Goal: Check status: Check status

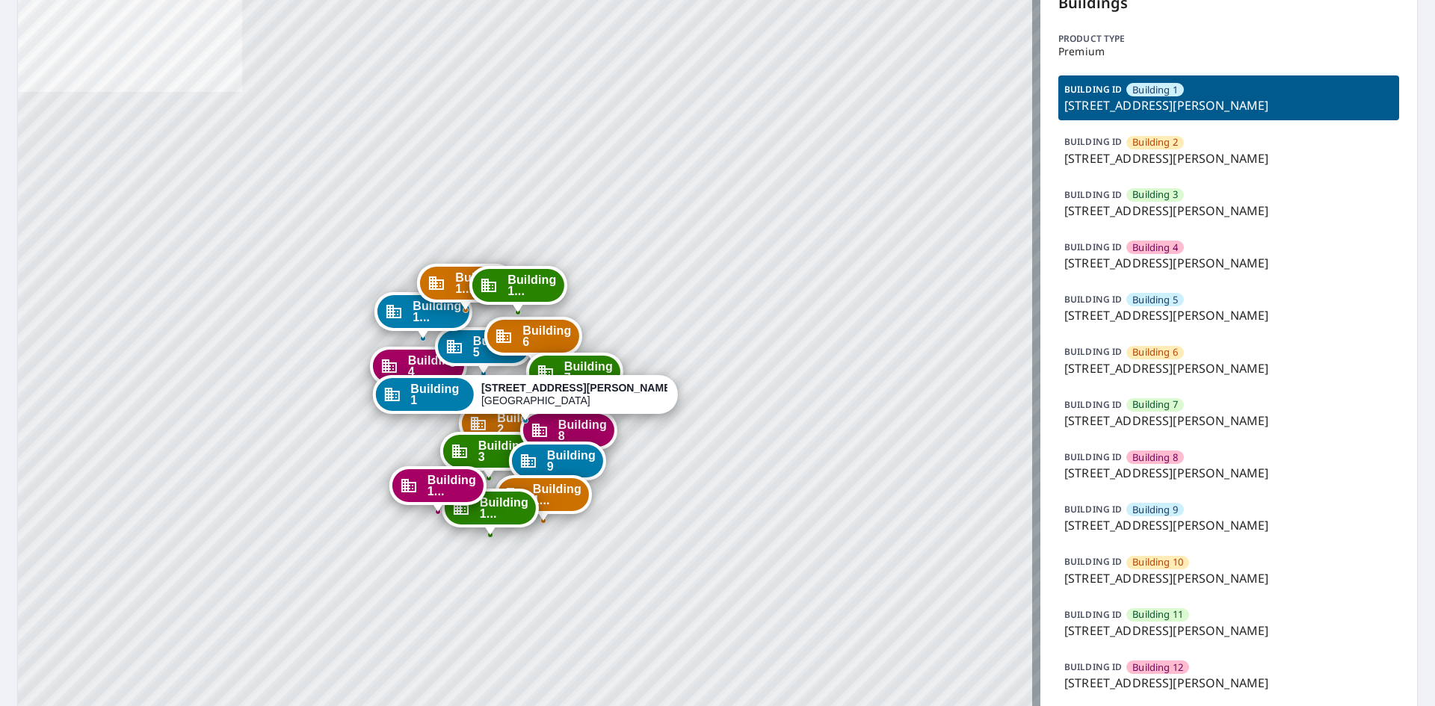
scroll to position [224, 0]
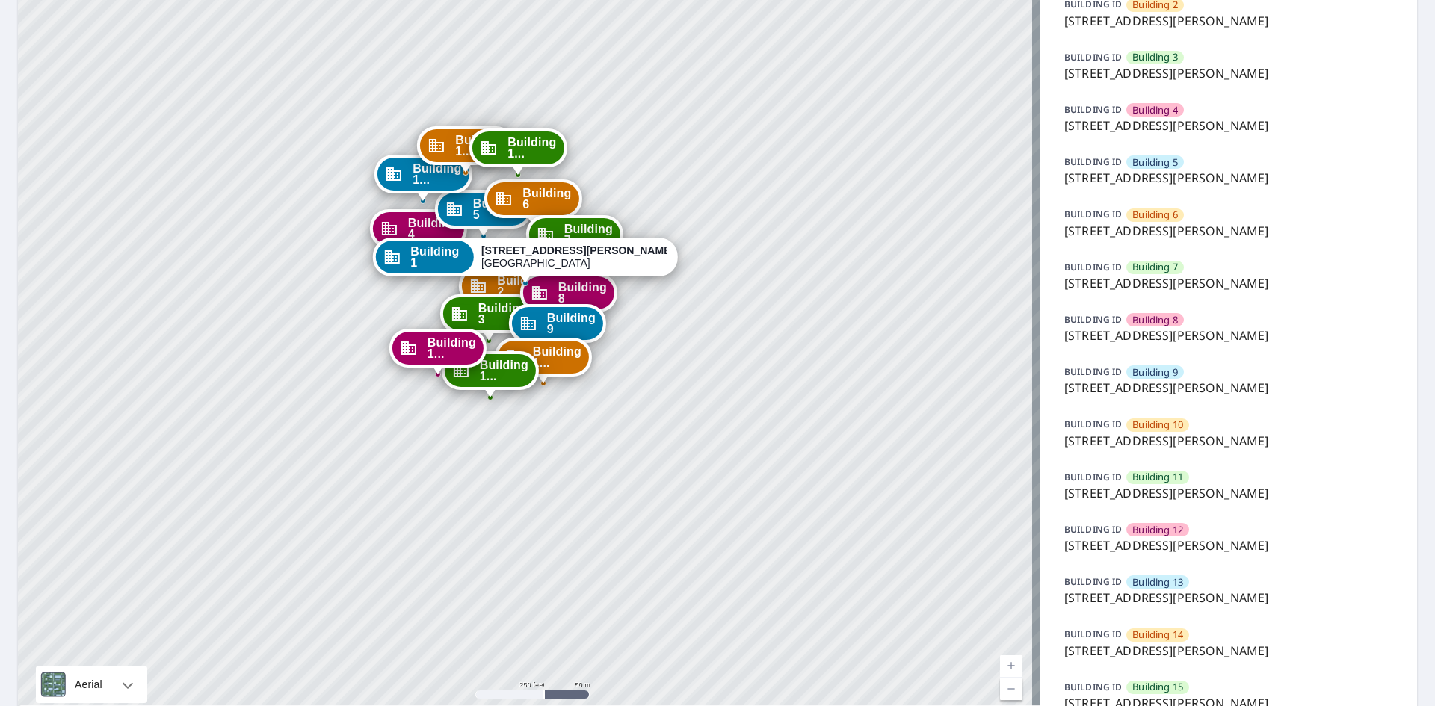
click at [1209, 639] on div "BUILDING [GEOGRAPHIC_DATA] 14 [STREET_ADDRESS][PERSON_NAME]" at bounding box center [1228, 642] width 341 height 45
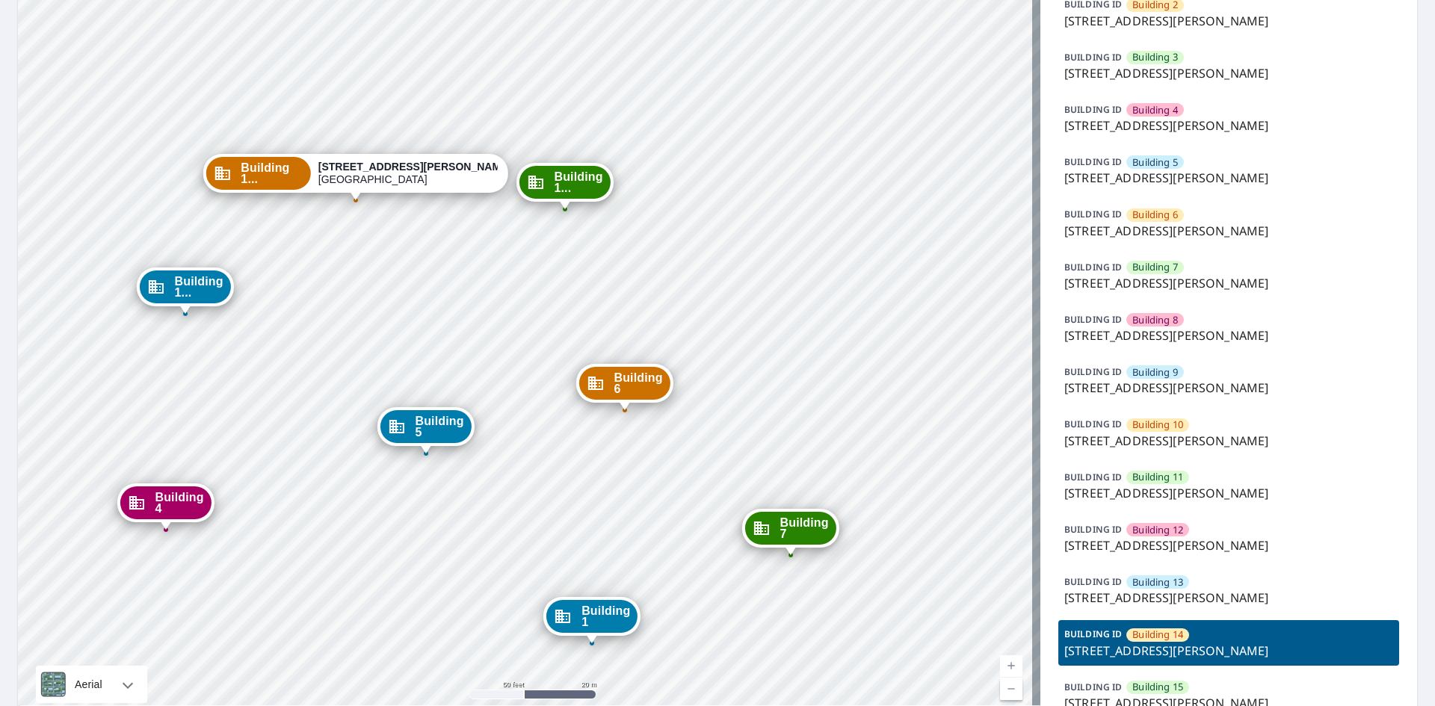
click at [1195, 588] on div "BUILDING [GEOGRAPHIC_DATA] 13 [STREET_ADDRESS][PERSON_NAME]" at bounding box center [1228, 590] width 341 height 45
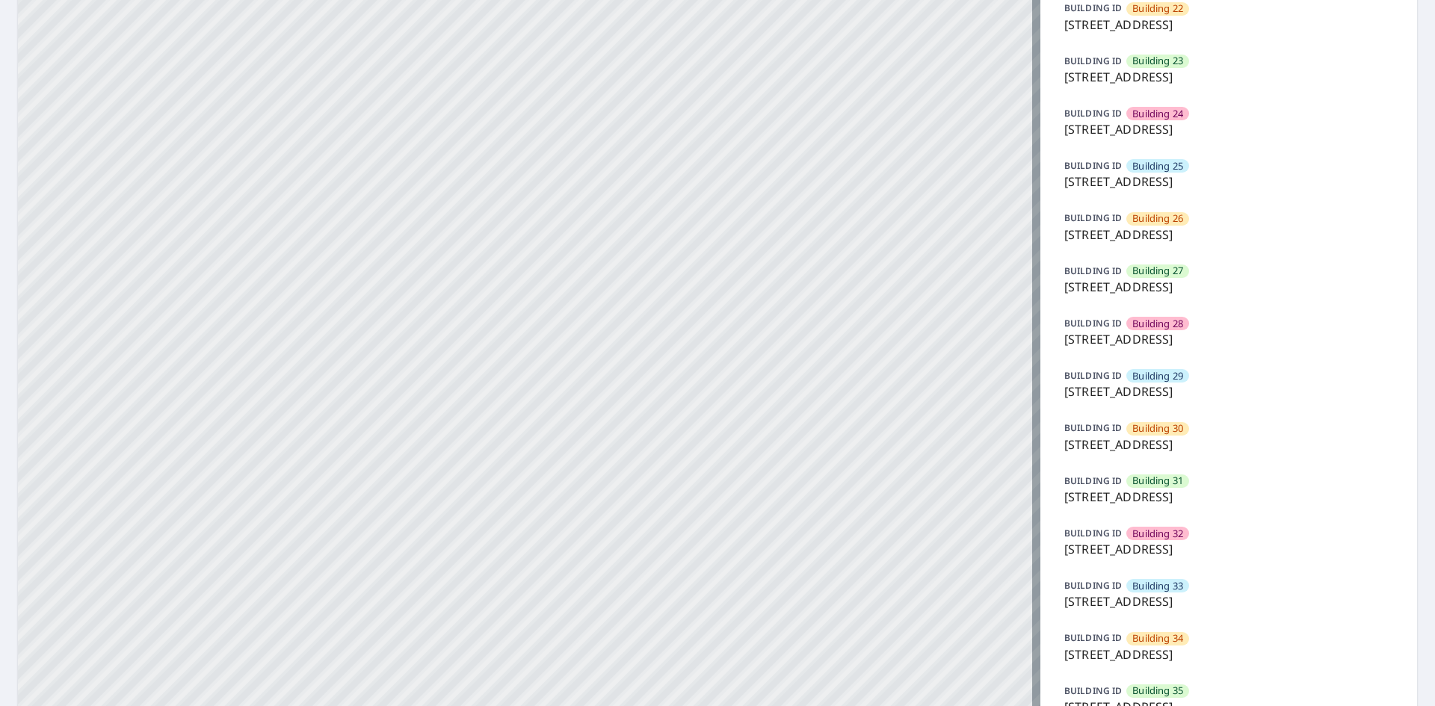
scroll to position [1506, 0]
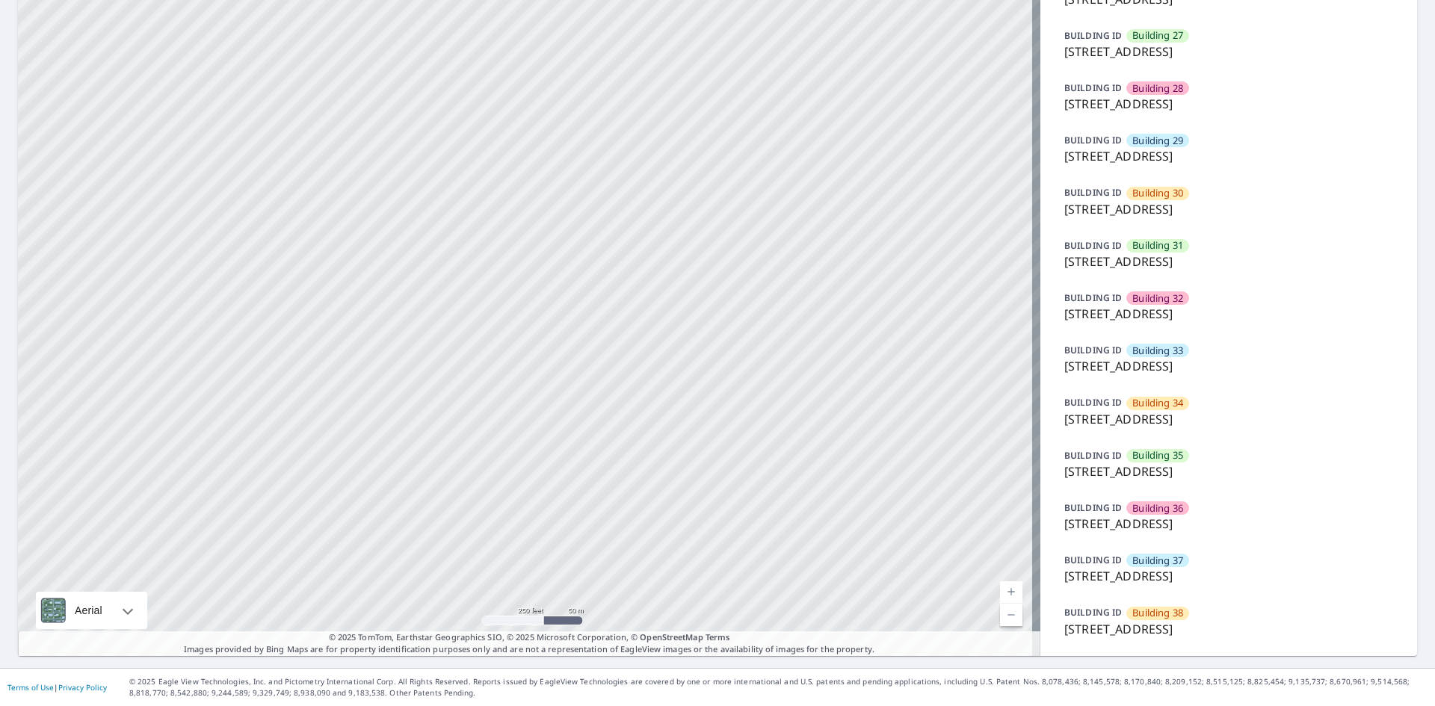
click at [1211, 615] on div "BUILDING ID Building 38 7627 East 37th Street North, Wichita, KS, 67226" at bounding box center [1228, 621] width 341 height 45
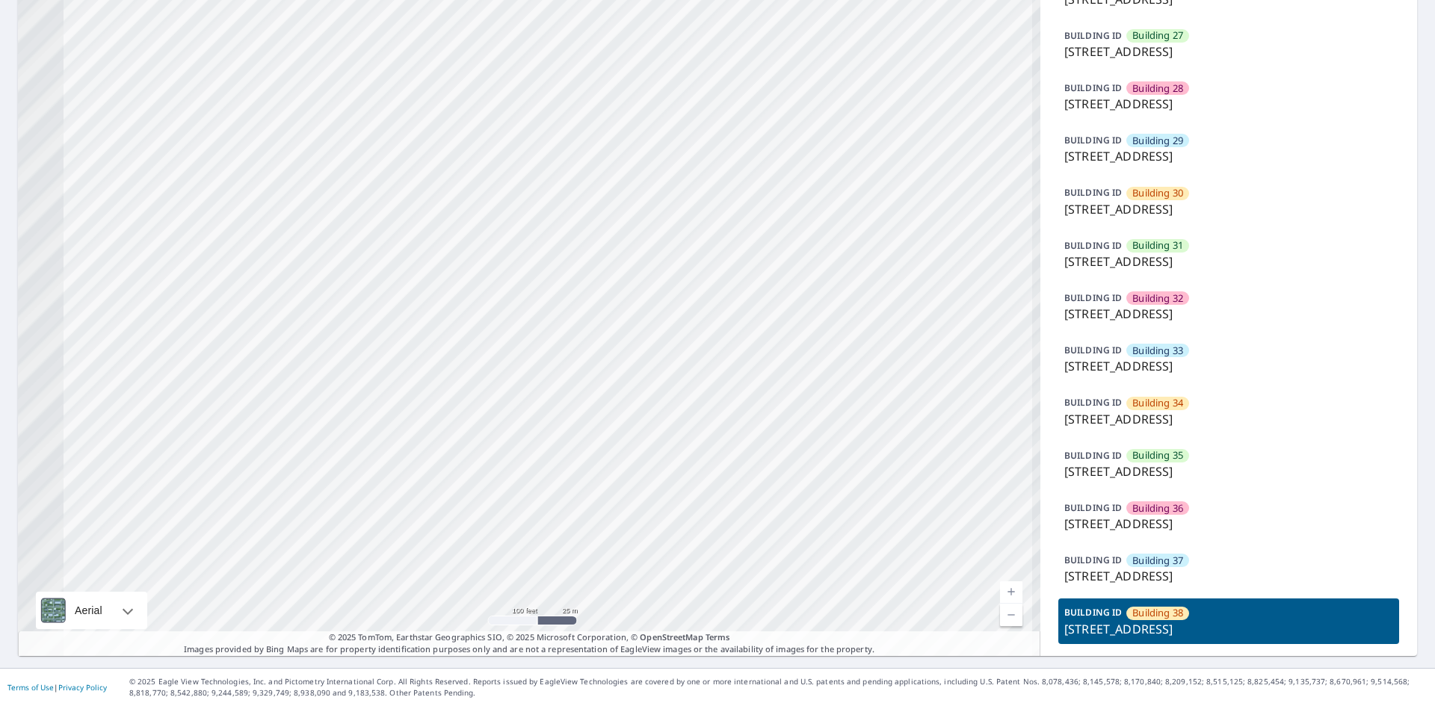
drag, startPoint x: 478, startPoint y: 224, endPoint x: 812, endPoint y: 577, distance: 485.3
click at [849, 705] on html "Dashboard Order History Order Building 1 7627 East 37th Street North Wichita, K…" at bounding box center [717, 353] width 1435 height 706
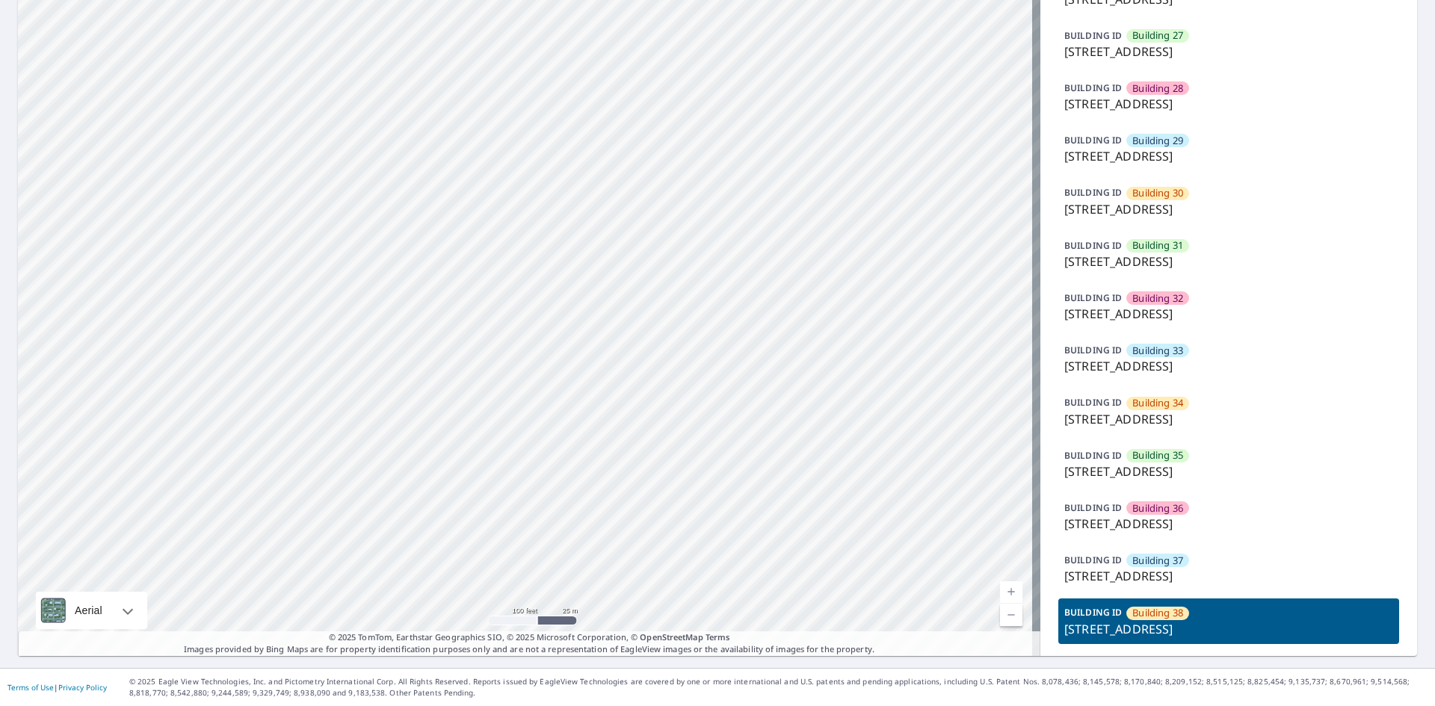
drag, startPoint x: 617, startPoint y: 203, endPoint x: 740, endPoint y: 543, distance: 362.4
drag, startPoint x: 604, startPoint y: 318, endPoint x: 629, endPoint y: 475, distance: 158.9
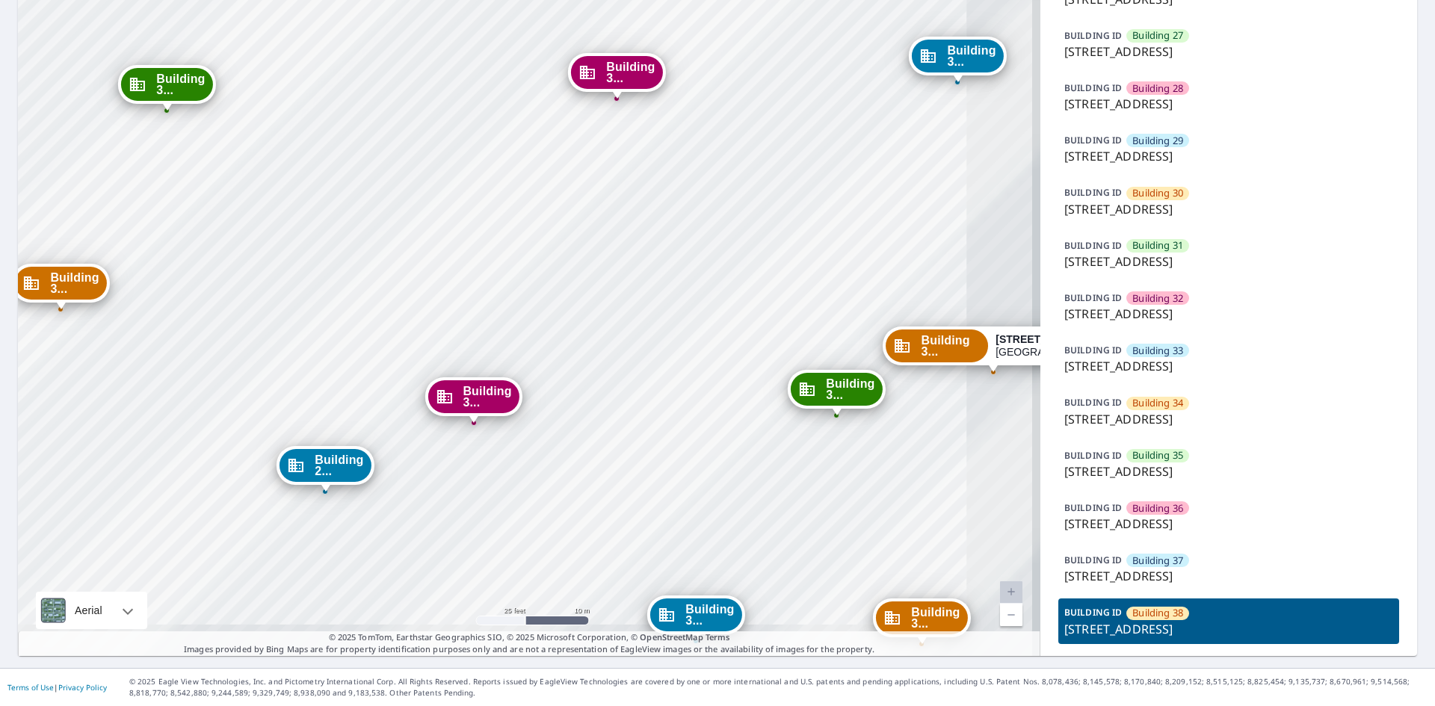
drag, startPoint x: 687, startPoint y: 353, endPoint x: 324, endPoint y: 35, distance: 482.5
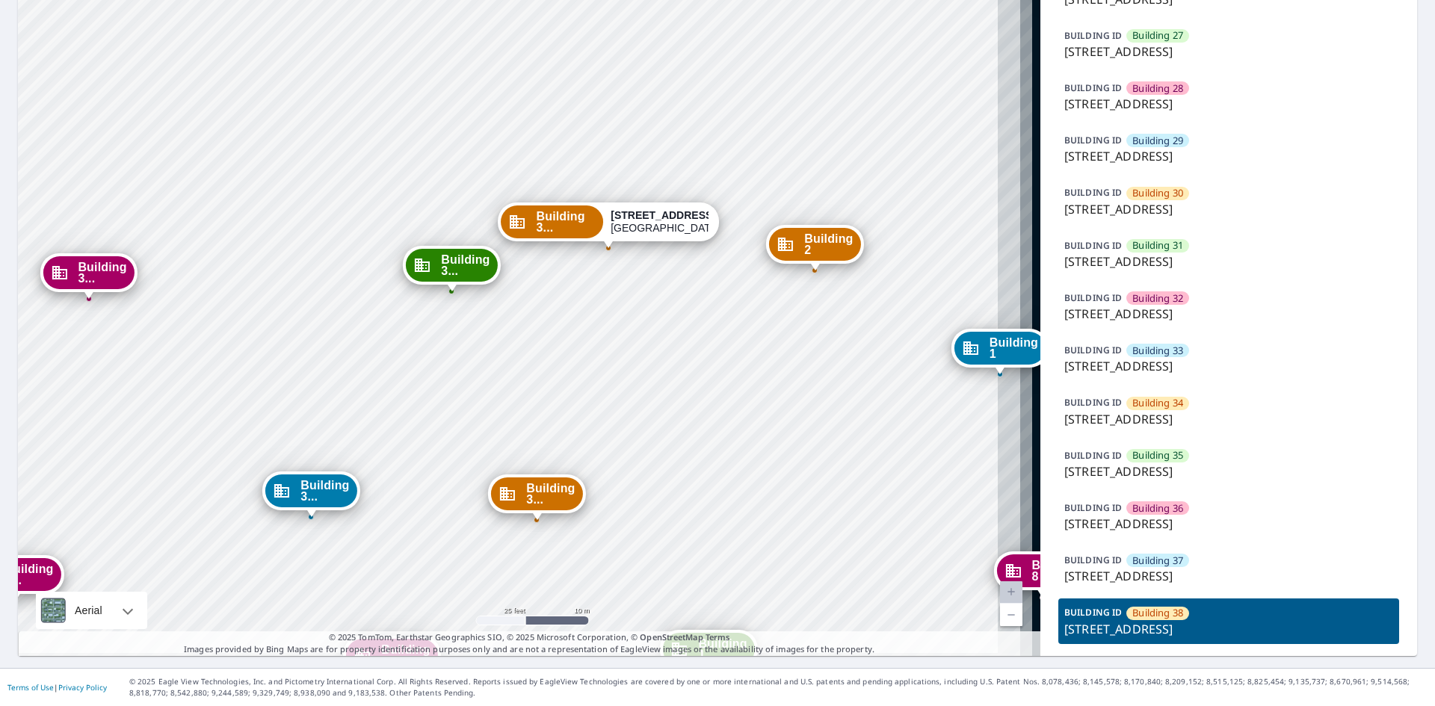
drag, startPoint x: 622, startPoint y: 400, endPoint x: 355, endPoint y: 389, distance: 267.0
